Goal: Task Accomplishment & Management: Manage account settings

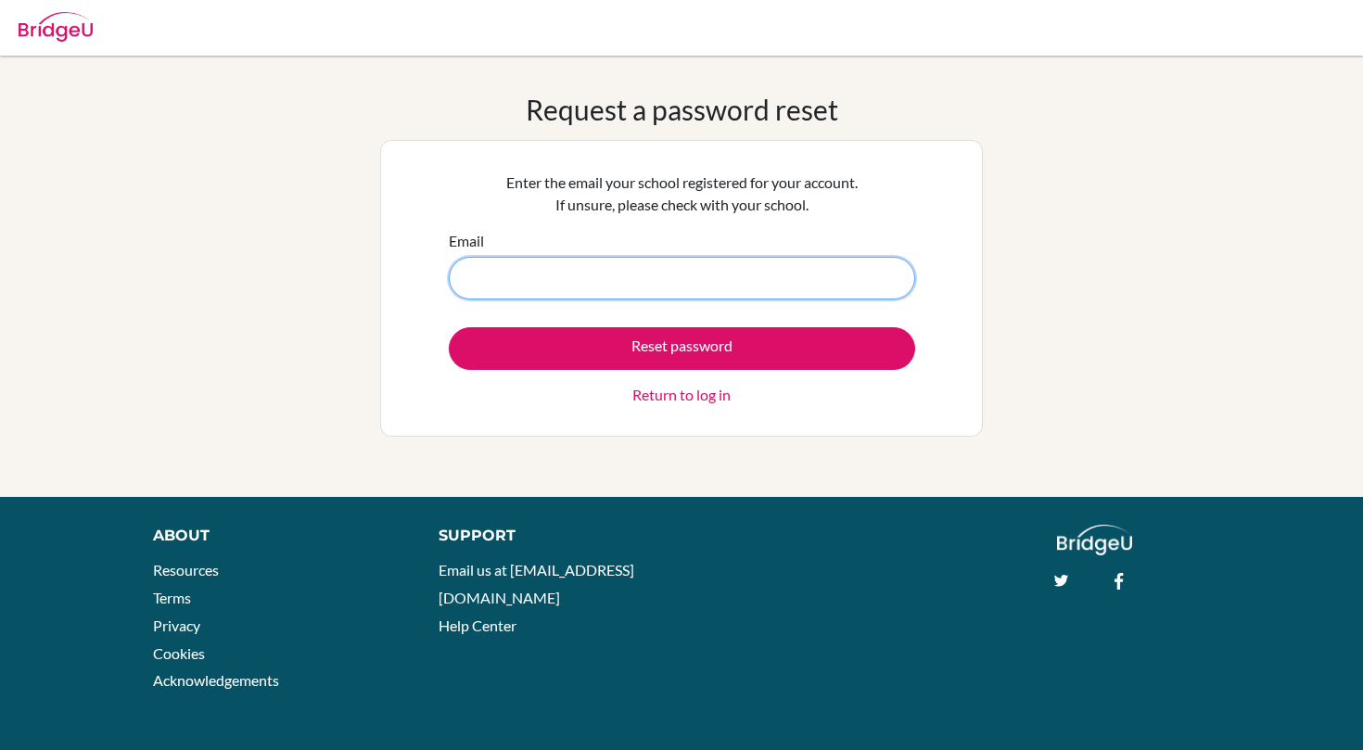
click at [596, 263] on input "Email" at bounding box center [682, 278] width 466 height 43
type input "[PERSON_NAME][EMAIL_ADDRESS][PERSON_NAME]"
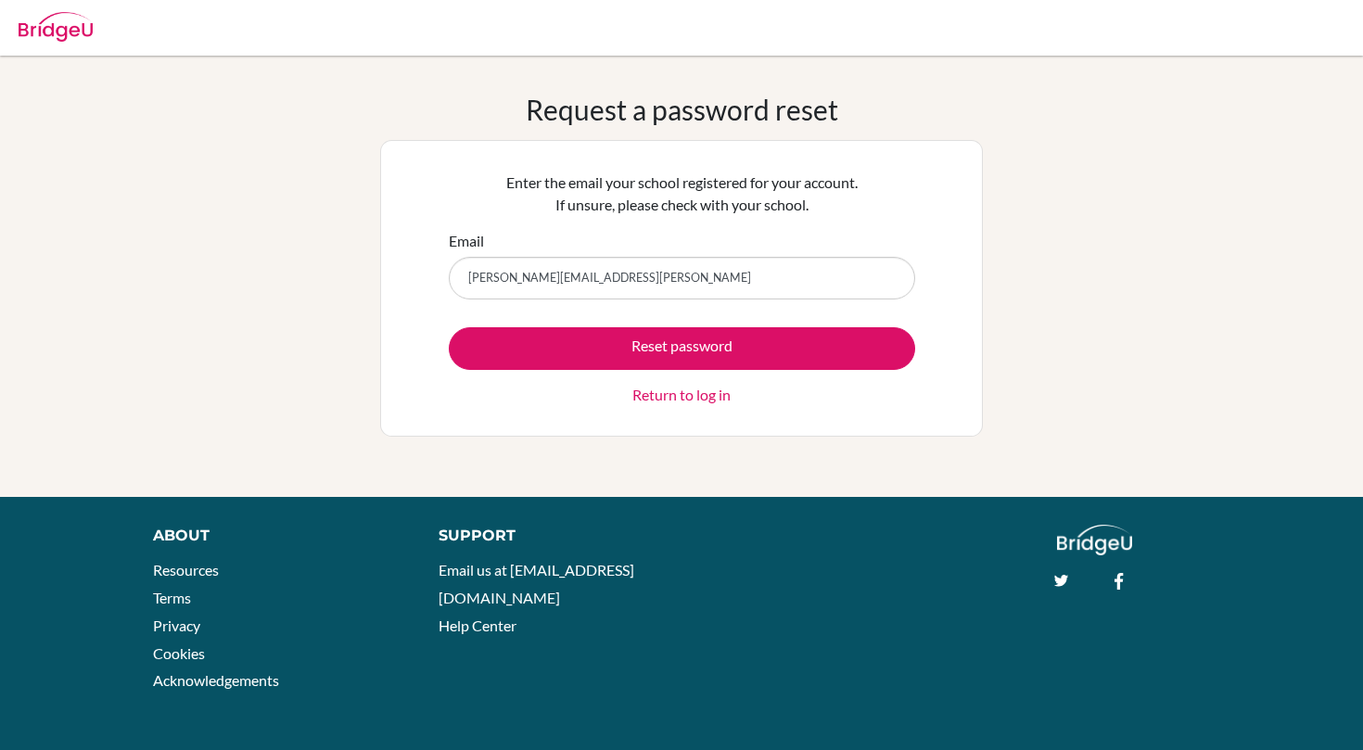
click at [610, 369] on div "Reset password Return to log in" at bounding box center [682, 366] width 466 height 79
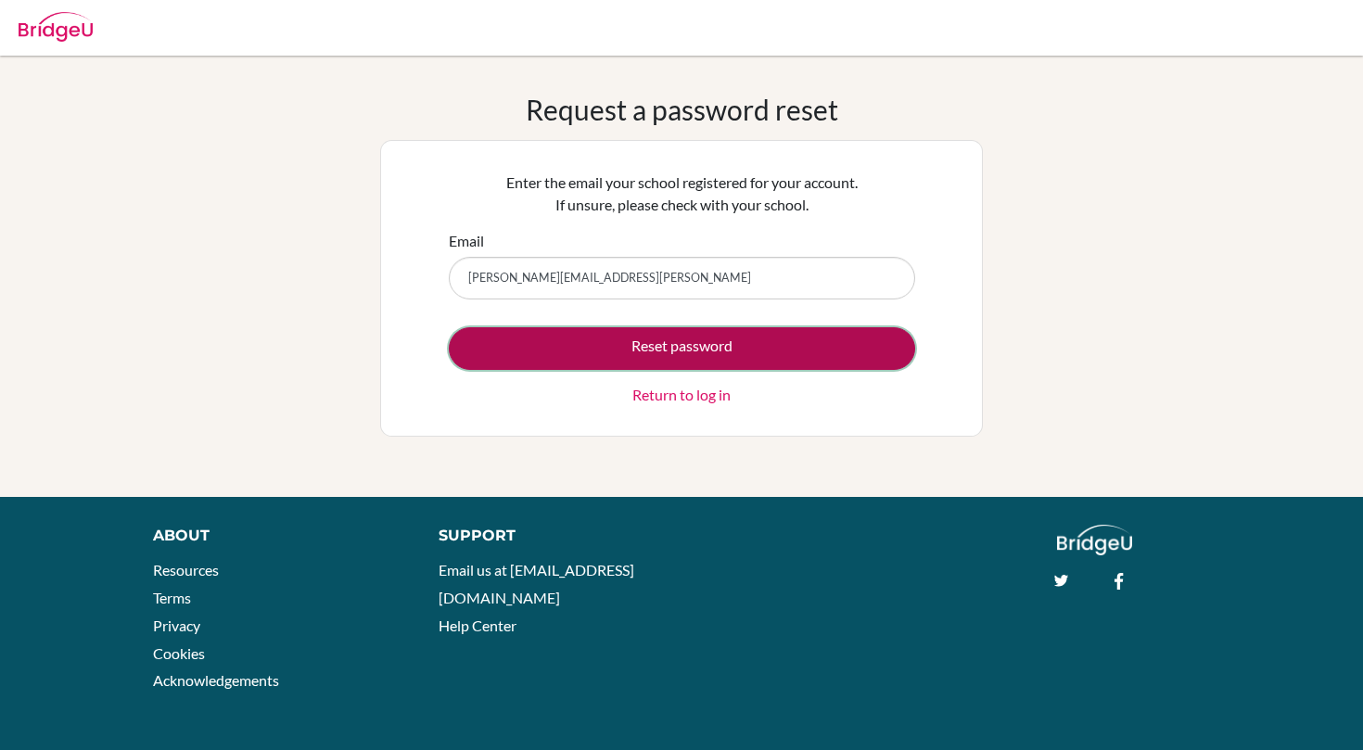
click at [603, 352] on button "Reset password" at bounding box center [682, 348] width 466 height 43
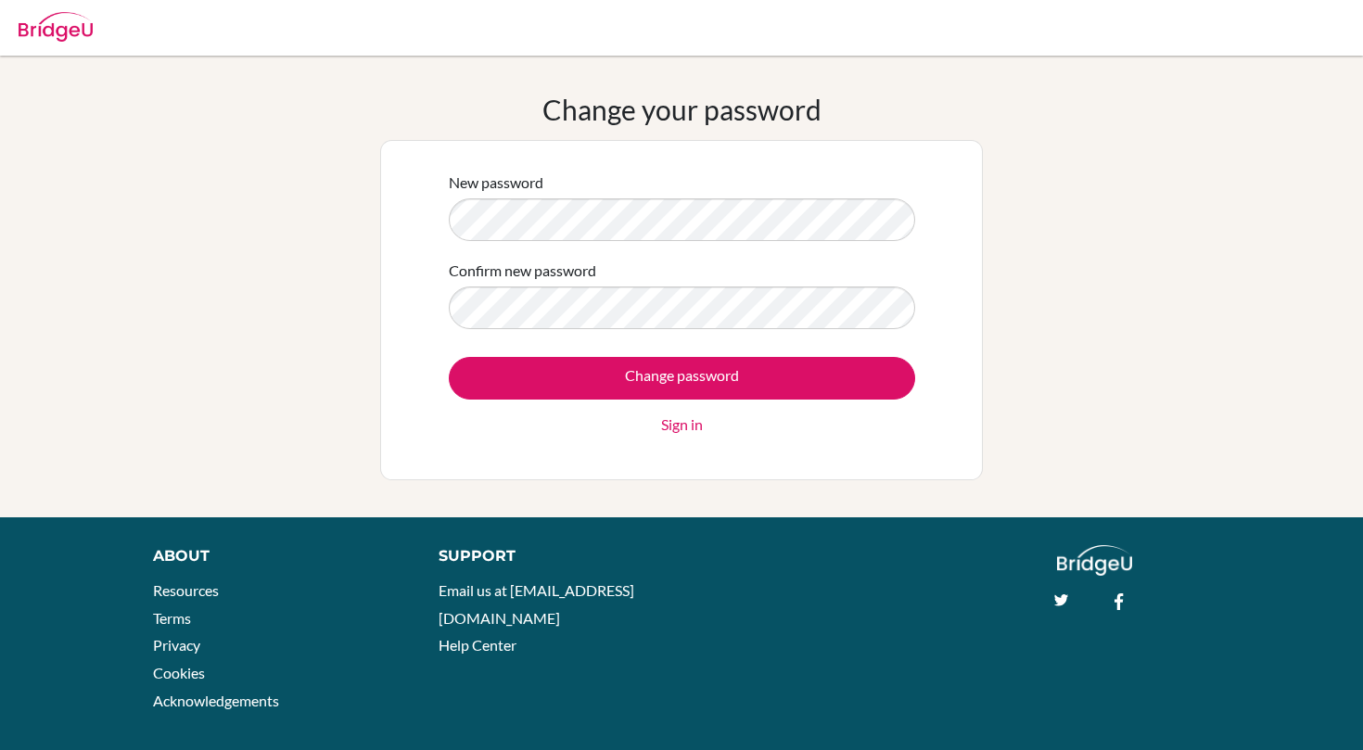
click at [493, 194] on div "New password" at bounding box center [682, 206] width 466 height 70
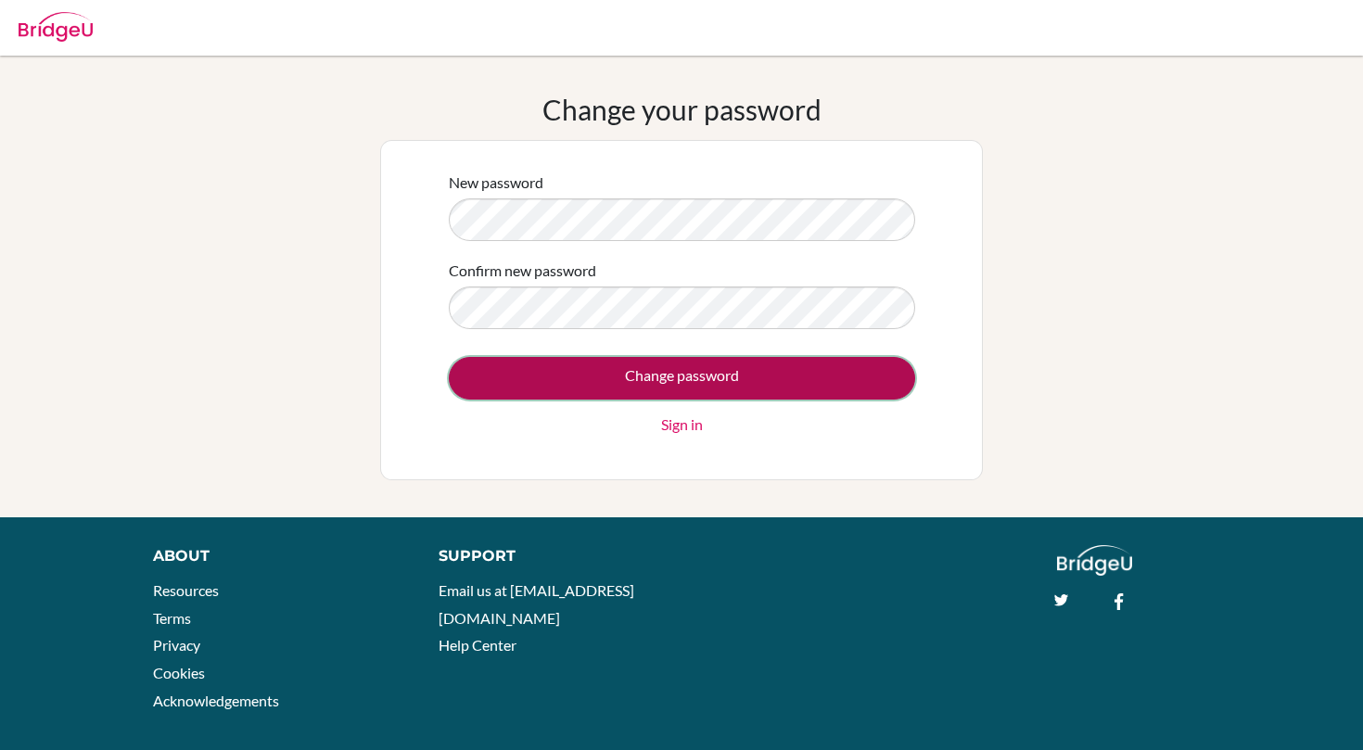
click at [573, 374] on input "Change password" at bounding box center [682, 378] width 466 height 43
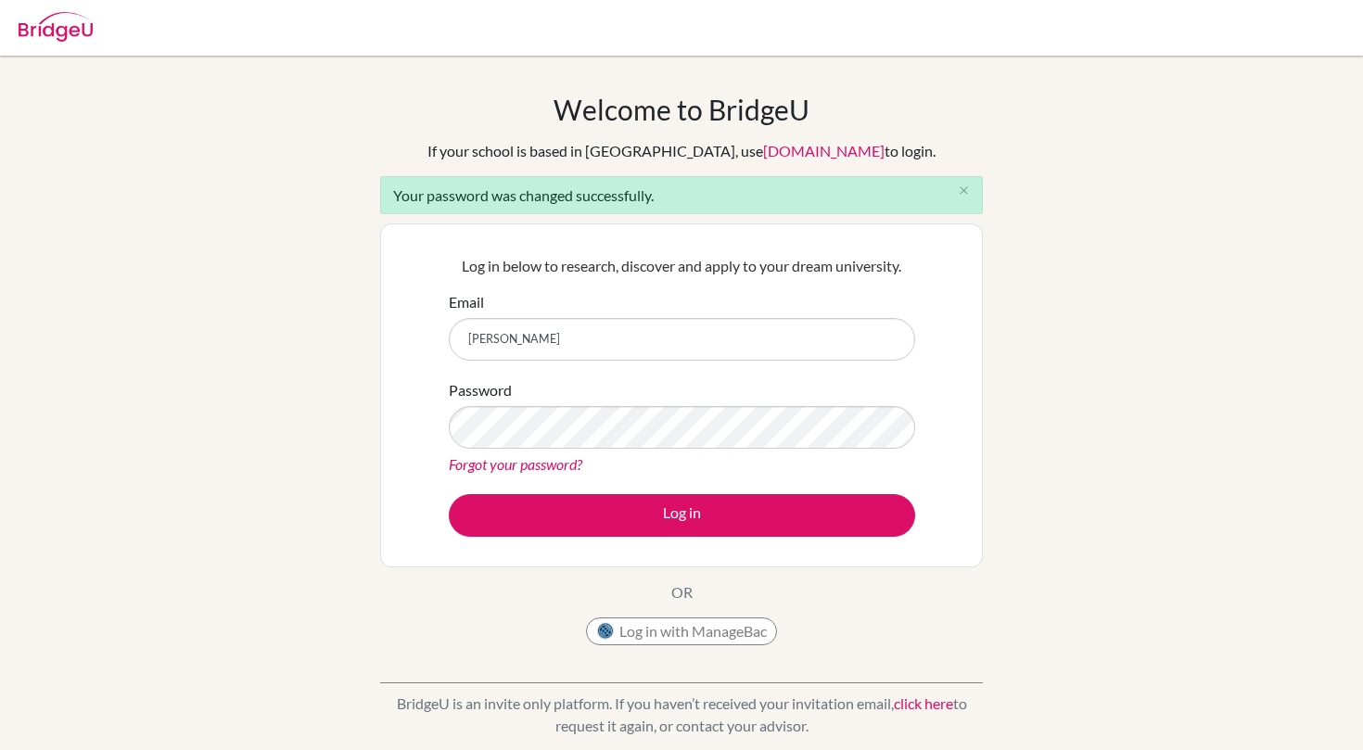
type input "[PERSON_NAME][EMAIL_ADDRESS][PERSON_NAME]"
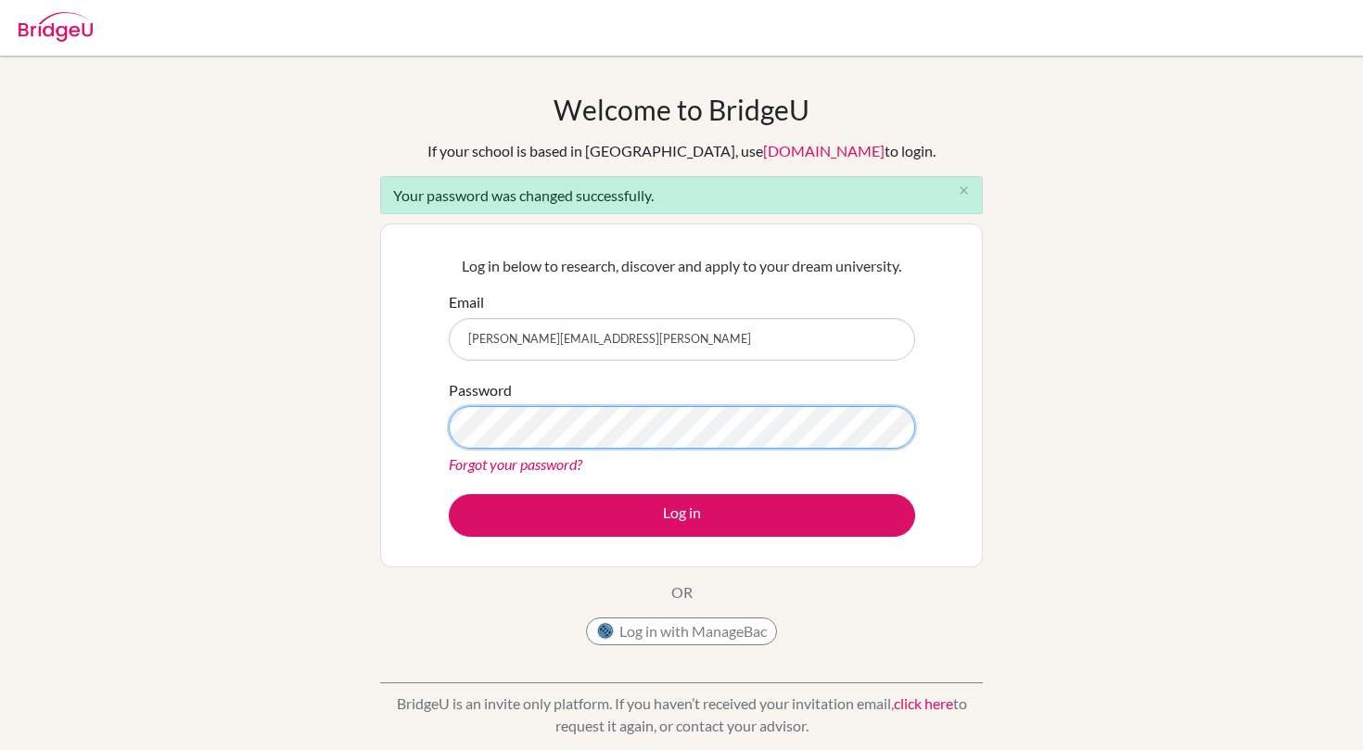
click at [449, 494] on button "Log in" at bounding box center [682, 515] width 466 height 43
